Goal: Information Seeking & Learning: Learn about a topic

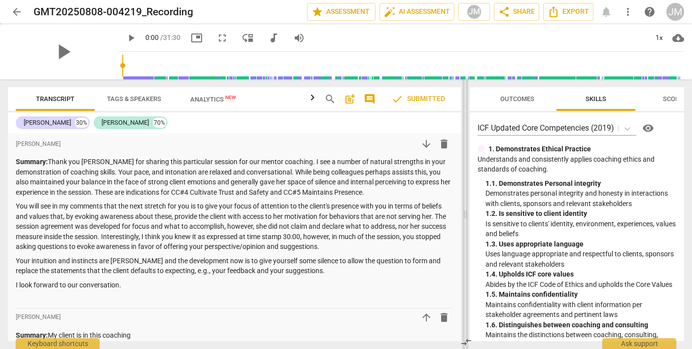
drag, startPoint x: 347, startPoint y: 217, endPoint x: 464, endPoint y: 207, distance: 117.6
click at [464, 207] on span at bounding box center [465, 213] width 6 height 269
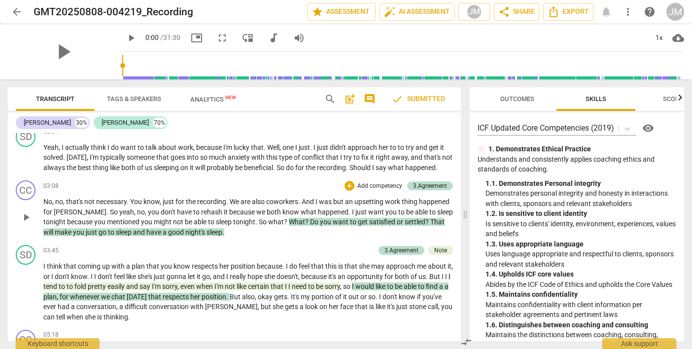
scroll to position [829, 0]
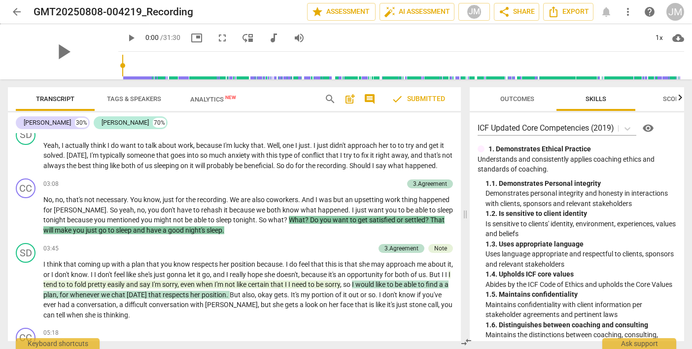
click at [434, 179] on div "3.Agreement" at bounding box center [430, 183] width 34 height 9
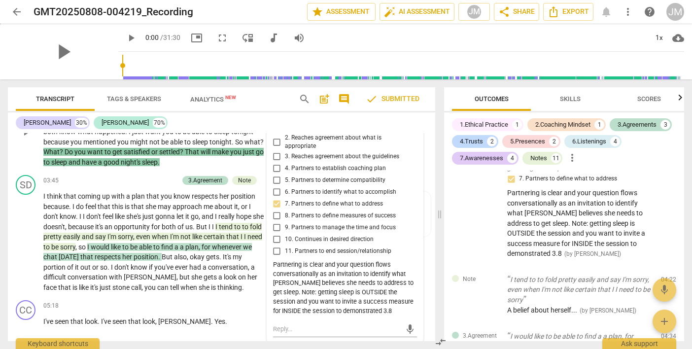
scroll to position [1039, 0]
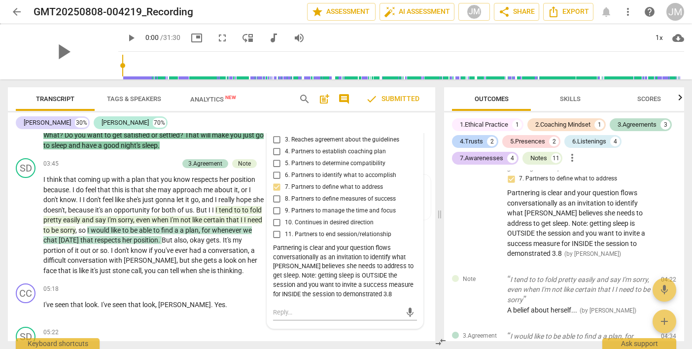
click at [575, 97] on span "Skills" at bounding box center [570, 98] width 21 height 7
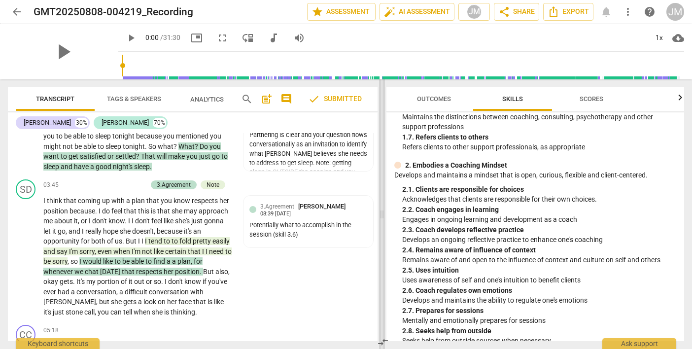
scroll to position [1161, 0]
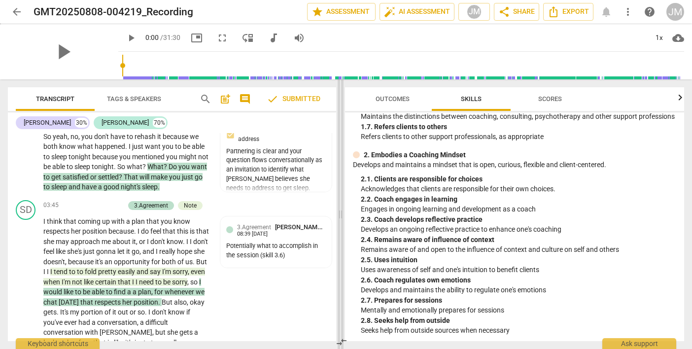
drag, startPoint x: 440, startPoint y: 217, endPoint x: 348, endPoint y: 209, distance: 92.4
click at [343, 209] on span at bounding box center [340, 213] width 6 height 269
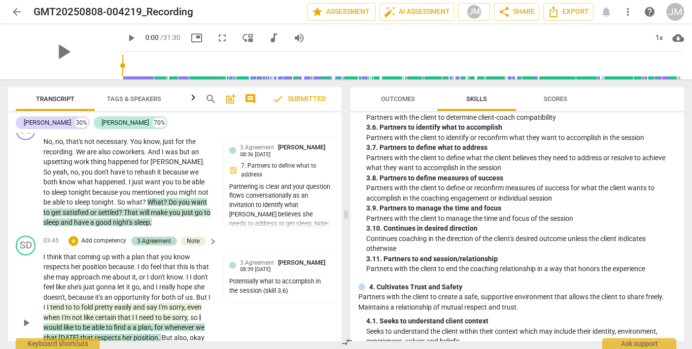
scroll to position [1146, 0]
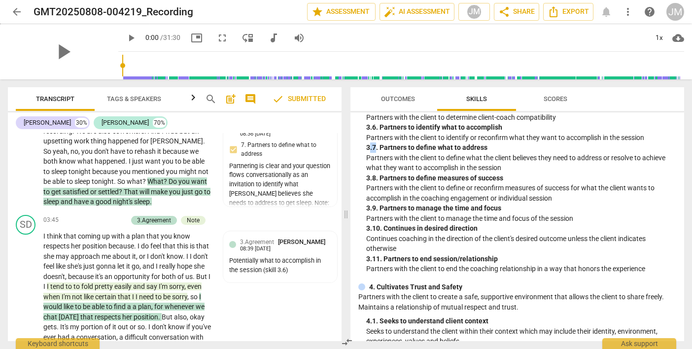
drag, startPoint x: 374, startPoint y: 153, endPoint x: 368, endPoint y: 155, distance: 6.4
click at [368, 153] on div "3. 7. Partners to define what to address" at bounding box center [521, 147] width 310 height 10
drag, startPoint x: 365, startPoint y: 156, endPoint x: 497, endPoint y: 160, distance: 132.0
click at [497, 160] on div "3. Establishes and Maintains Agreements Partners with the client and relevant s…" at bounding box center [517, 115] width 318 height 317
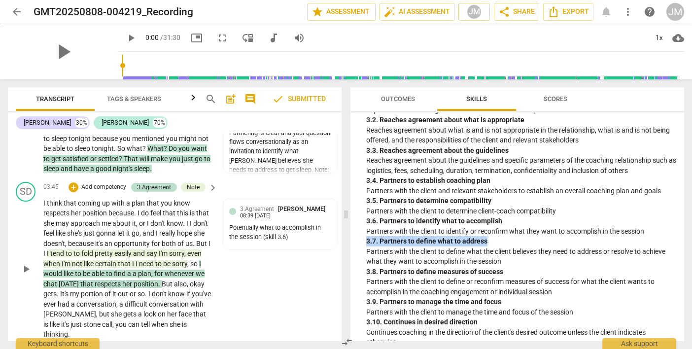
scroll to position [1180, 0]
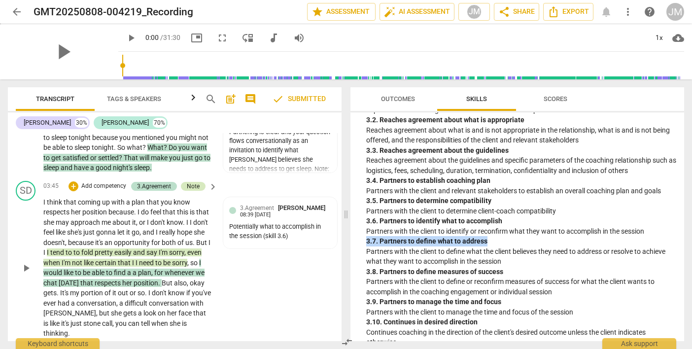
click at [198, 182] on div "Note" at bounding box center [193, 186] width 25 height 9
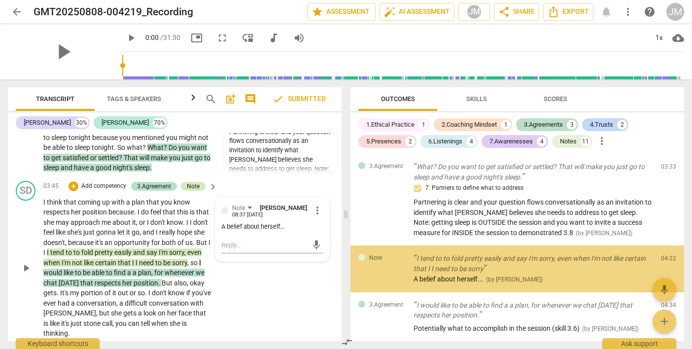
scroll to position [301, 0]
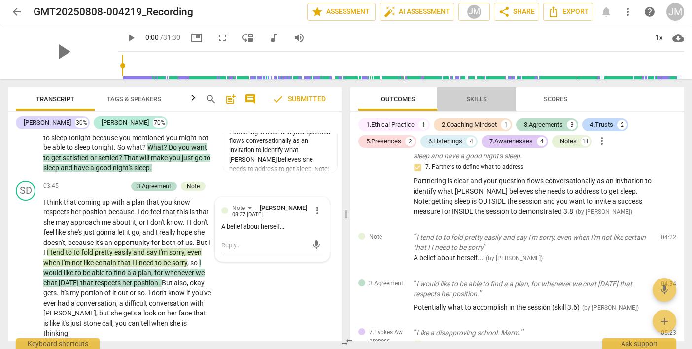
click at [478, 101] on span "Skills" at bounding box center [476, 98] width 21 height 7
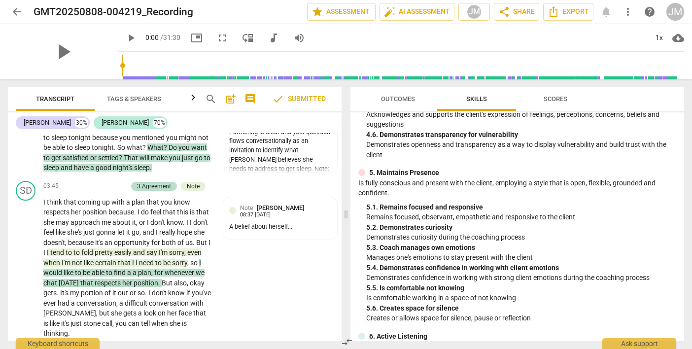
scroll to position [943, 0]
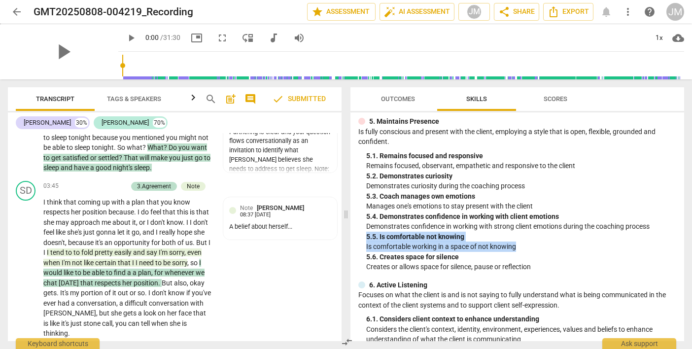
drag, startPoint x: 365, startPoint y: 247, endPoint x: 524, endPoint y: 252, distance: 159.2
click at [524, 253] on div "5. Maintains Presence Is fully conscious and present with the client, employing…" at bounding box center [517, 194] width 318 height 156
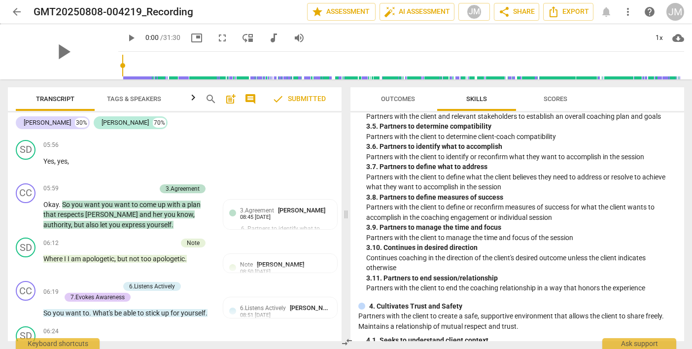
scroll to position [1717, 0]
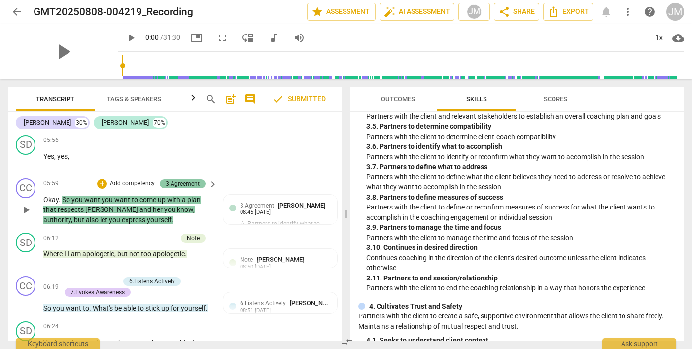
click at [197, 179] on div "3.Agreement" at bounding box center [183, 183] width 46 height 9
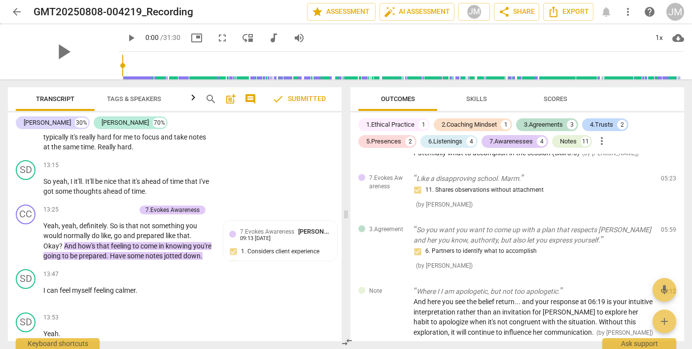
scroll to position [4036, 0]
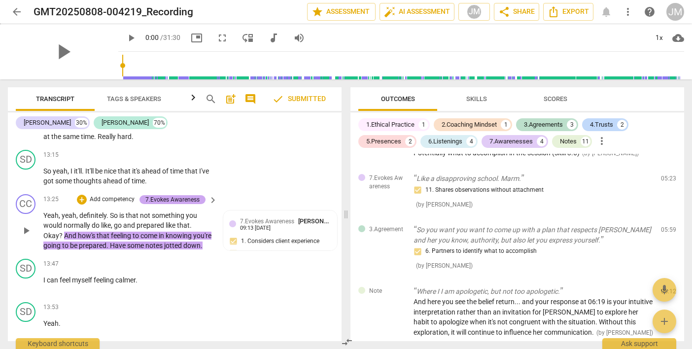
click at [165, 195] on div "7.Evokes Awareness" at bounding box center [172, 199] width 54 height 9
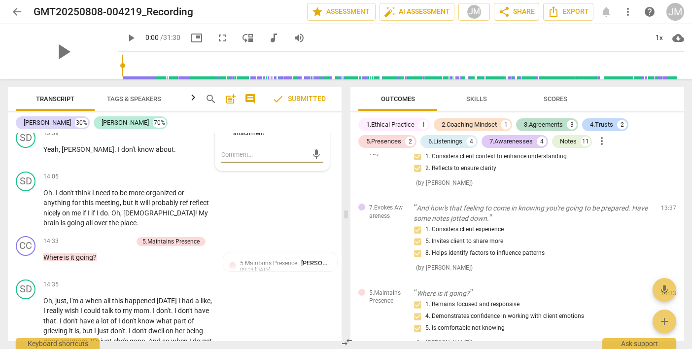
scroll to position [4297, 0]
click at [143, 236] on div "5.Maintains Presence" at bounding box center [170, 240] width 57 height 9
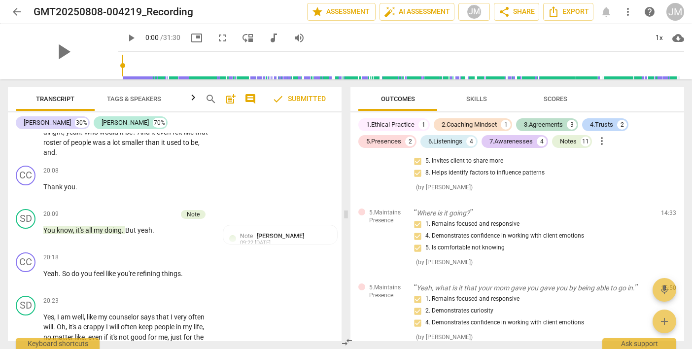
scroll to position [5791, 0]
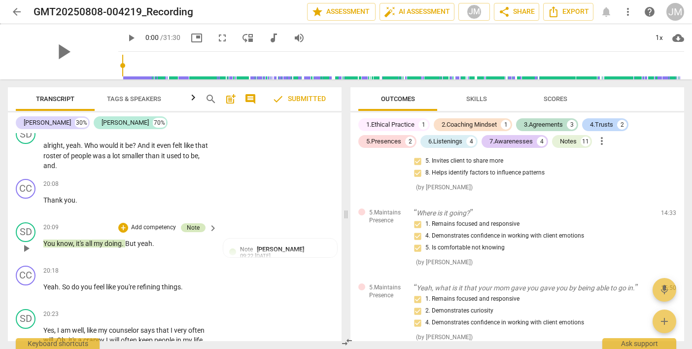
click at [187, 223] on div "Note" at bounding box center [193, 227] width 13 height 9
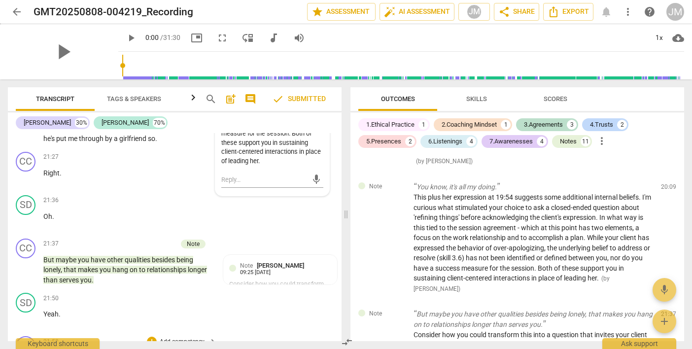
scroll to position [5983, 0]
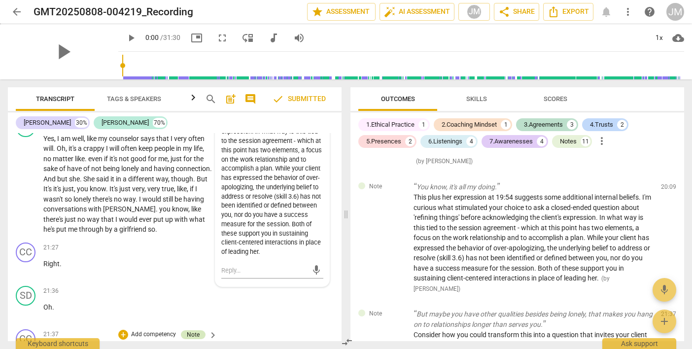
click at [193, 330] on div "Note" at bounding box center [193, 334] width 13 height 9
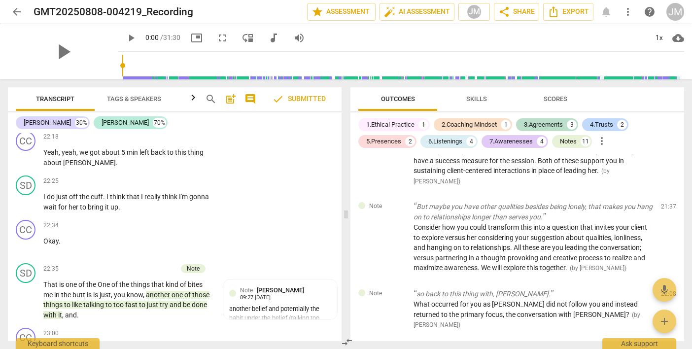
scroll to position [6368, 0]
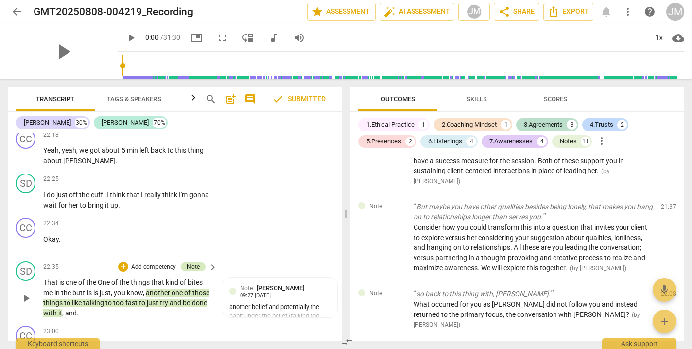
click at [193, 262] on div "Note" at bounding box center [193, 266] width 13 height 9
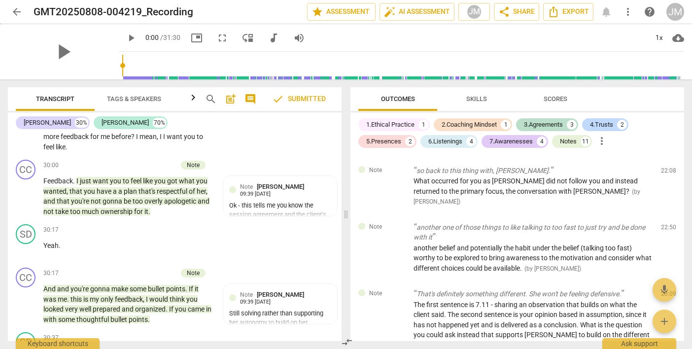
scroll to position [8012, 0]
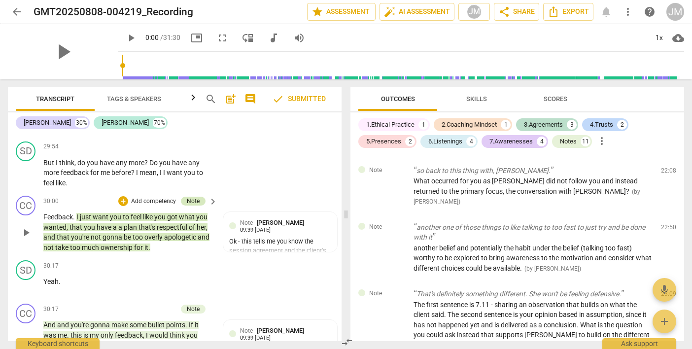
click at [192, 197] on div "Note" at bounding box center [193, 201] width 13 height 9
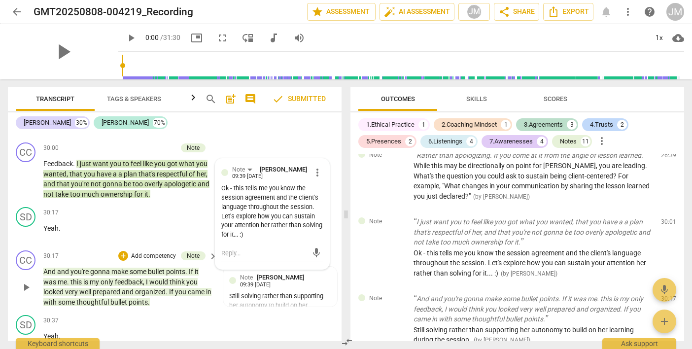
scroll to position [8066, 0]
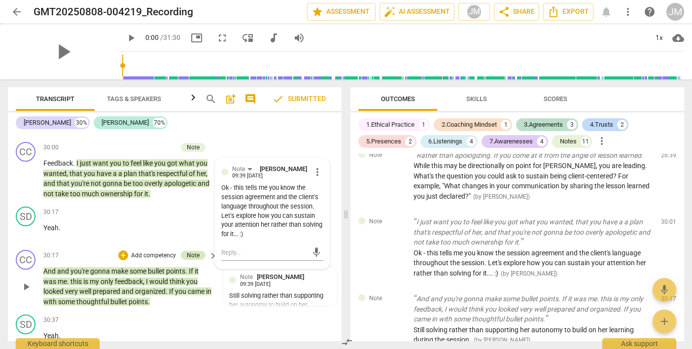
click at [196, 251] on div "Note" at bounding box center [193, 255] width 13 height 9
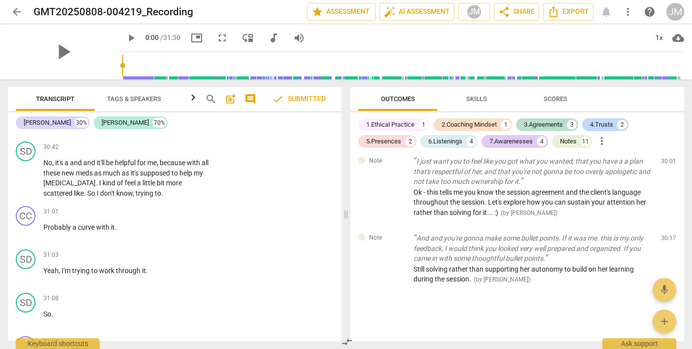
scroll to position [8419, 0]
